Goal: Task Accomplishment & Management: Manage account settings

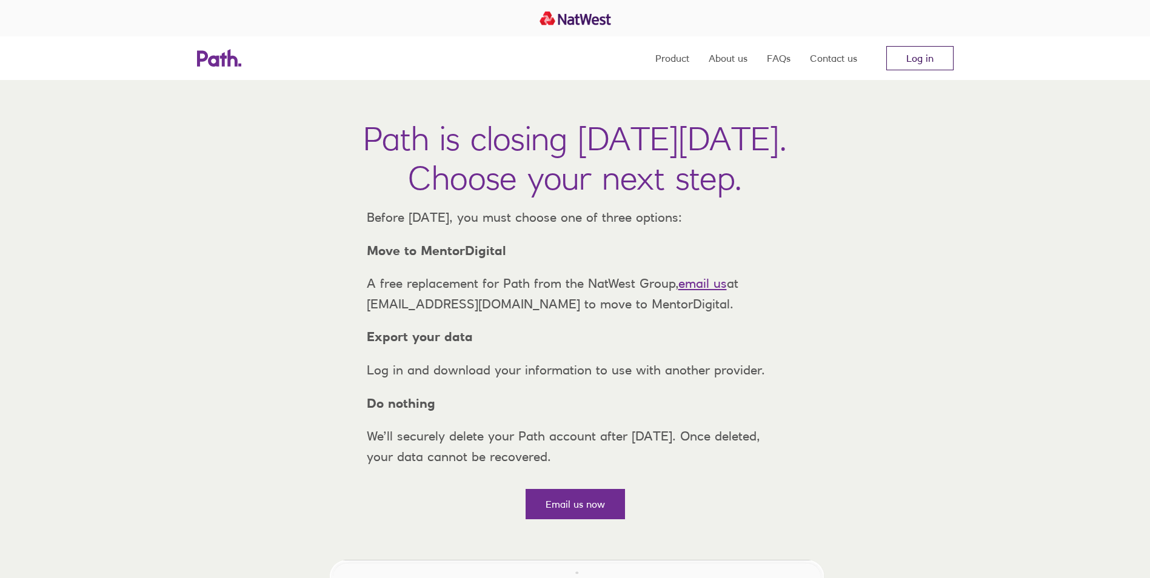
click at [894, 61] on link "Log in" at bounding box center [919, 58] width 67 height 24
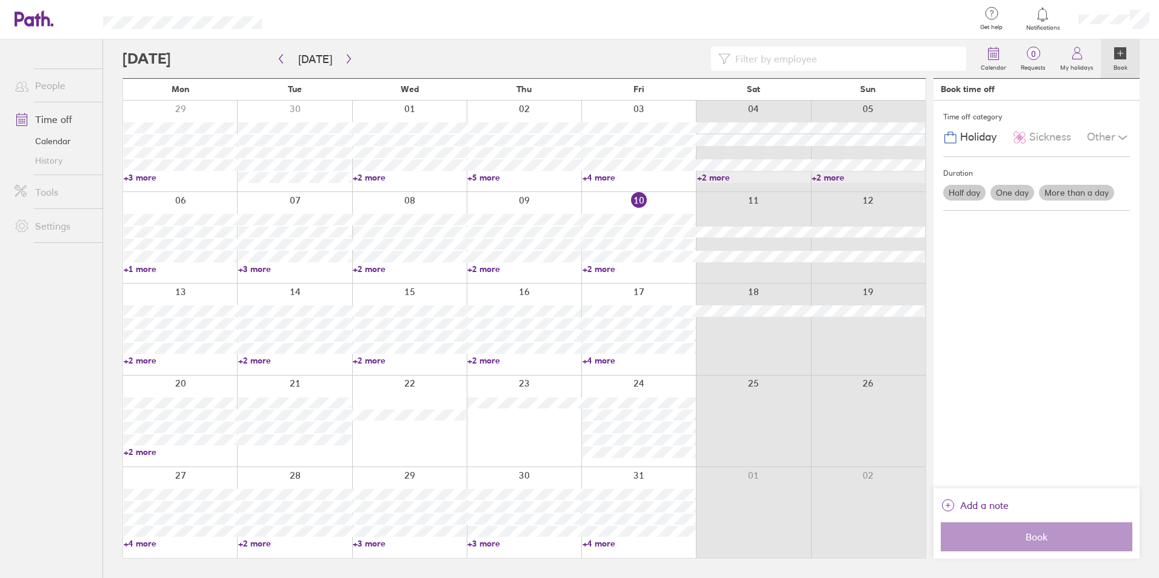
click at [593, 268] on link "+2 more" at bounding box center [639, 269] width 113 height 11
click at [486, 270] on link "+2 more" at bounding box center [523, 269] width 113 height 11
